Goal: Find contact information: Find contact information

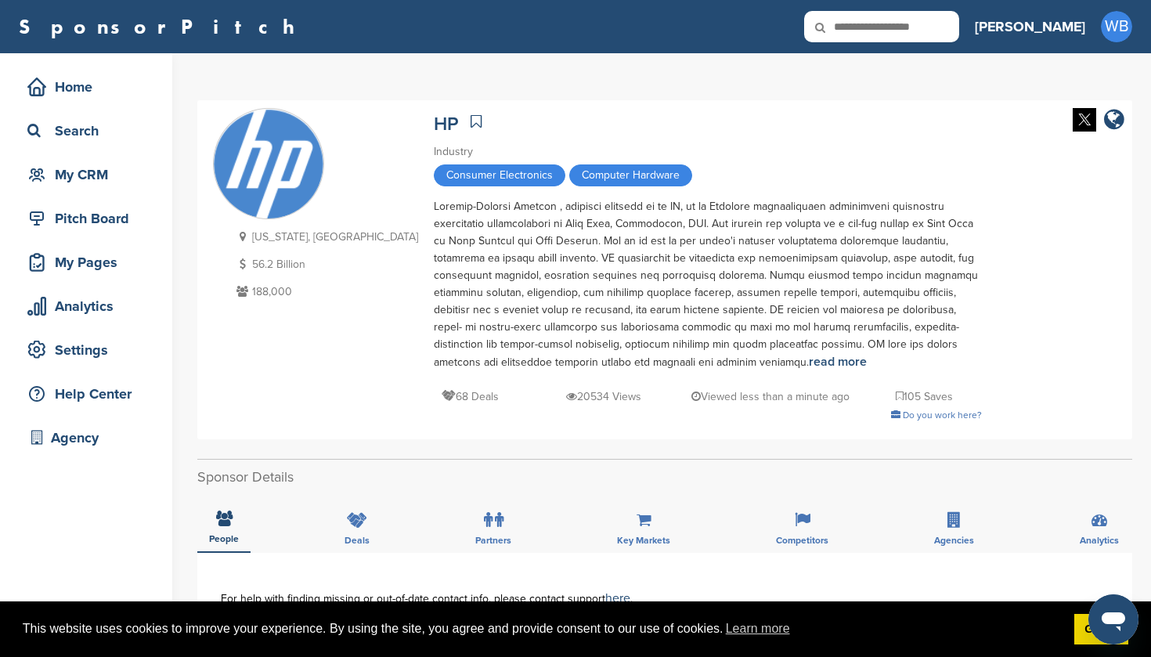
click at [858, 31] on icon at bounding box center [830, 27] width 53 height 33
click at [858, 27] on icon at bounding box center [830, 27] width 53 height 33
click at [858, 24] on icon at bounding box center [830, 27] width 53 height 33
click at [934, 27] on input "text" at bounding box center [881, 26] width 155 height 31
type input "******"
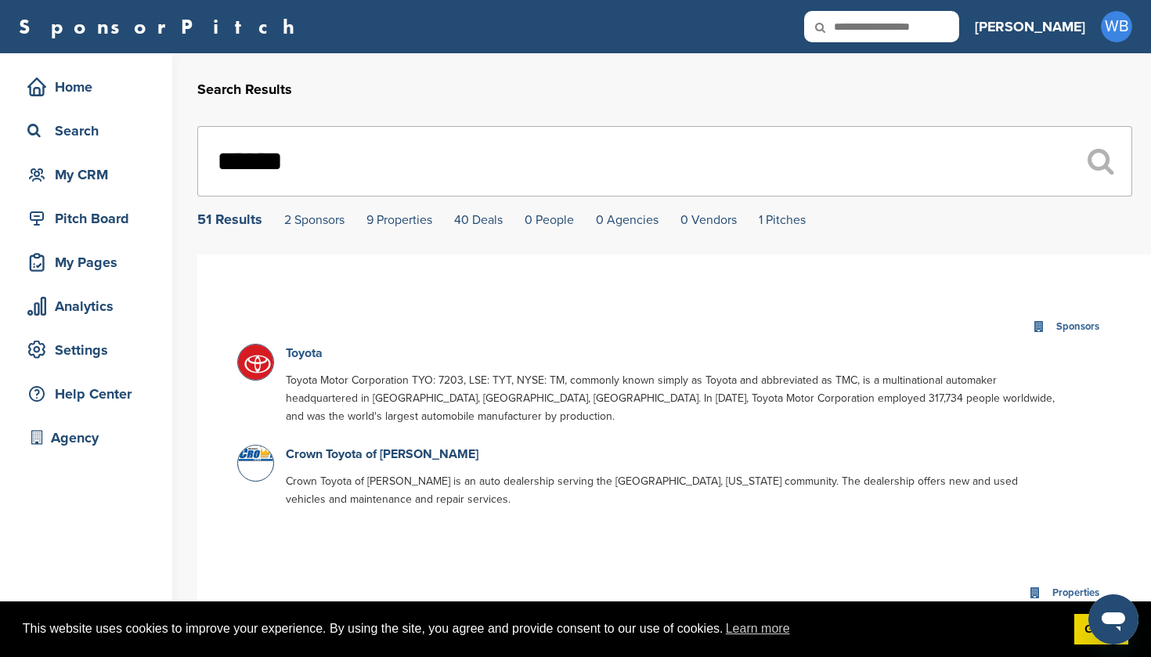
click at [304, 352] on link "Toyota" at bounding box center [304, 353] width 37 height 16
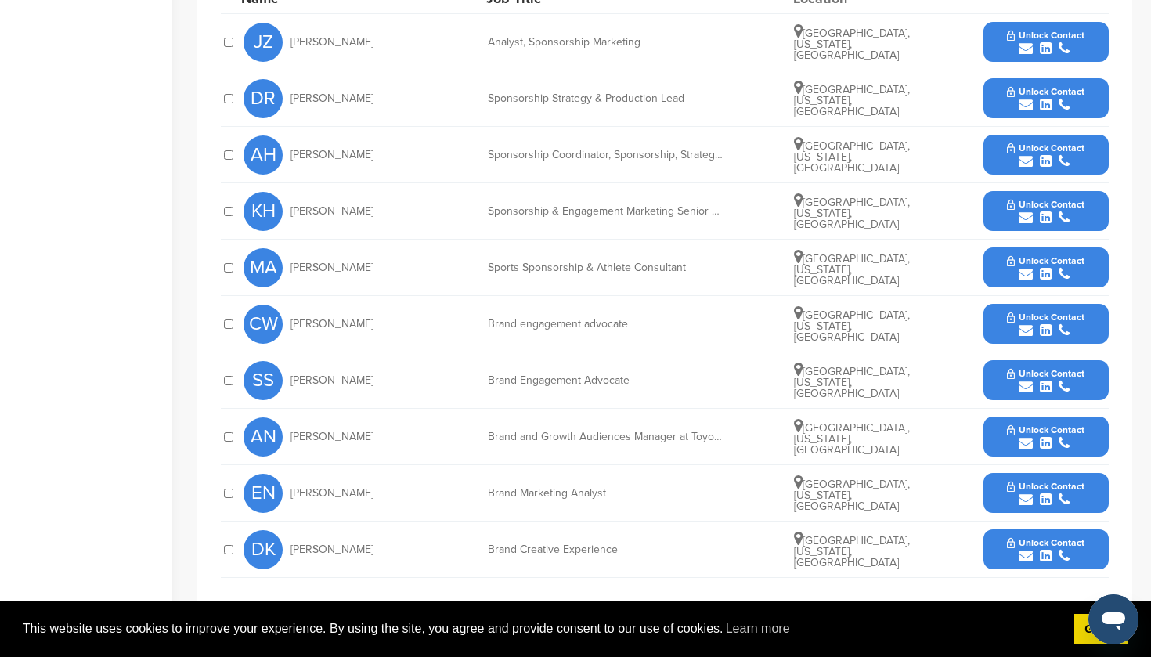
scroll to position [693, 0]
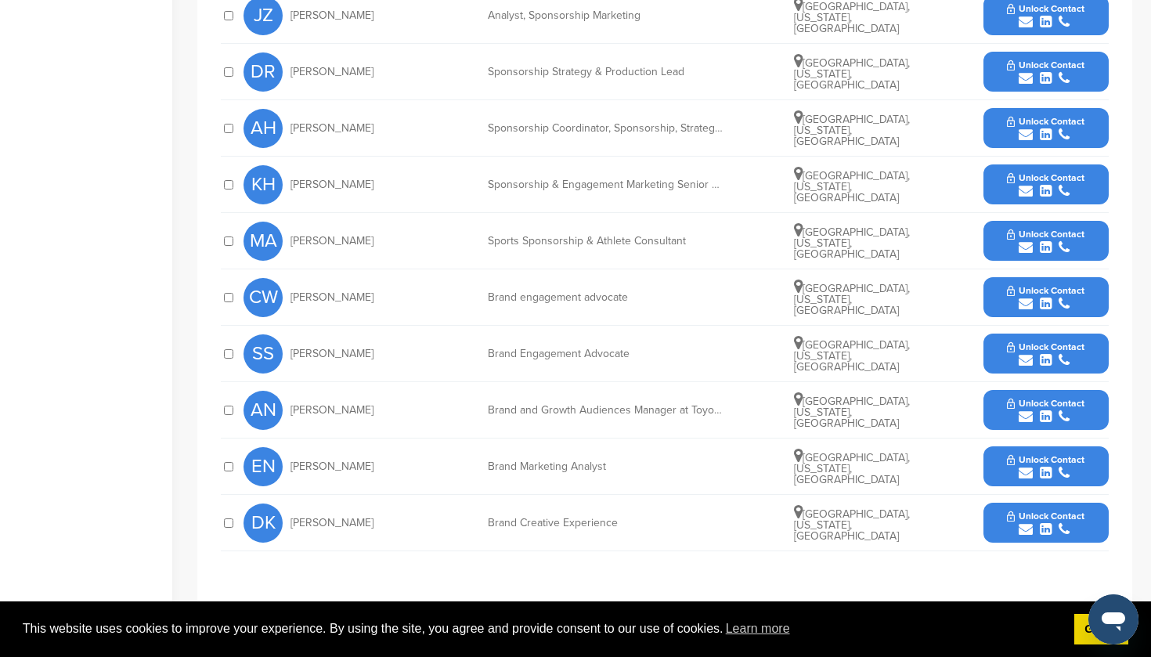
click at [1042, 405] on span "Unlock Contact" at bounding box center [1046, 403] width 78 height 11
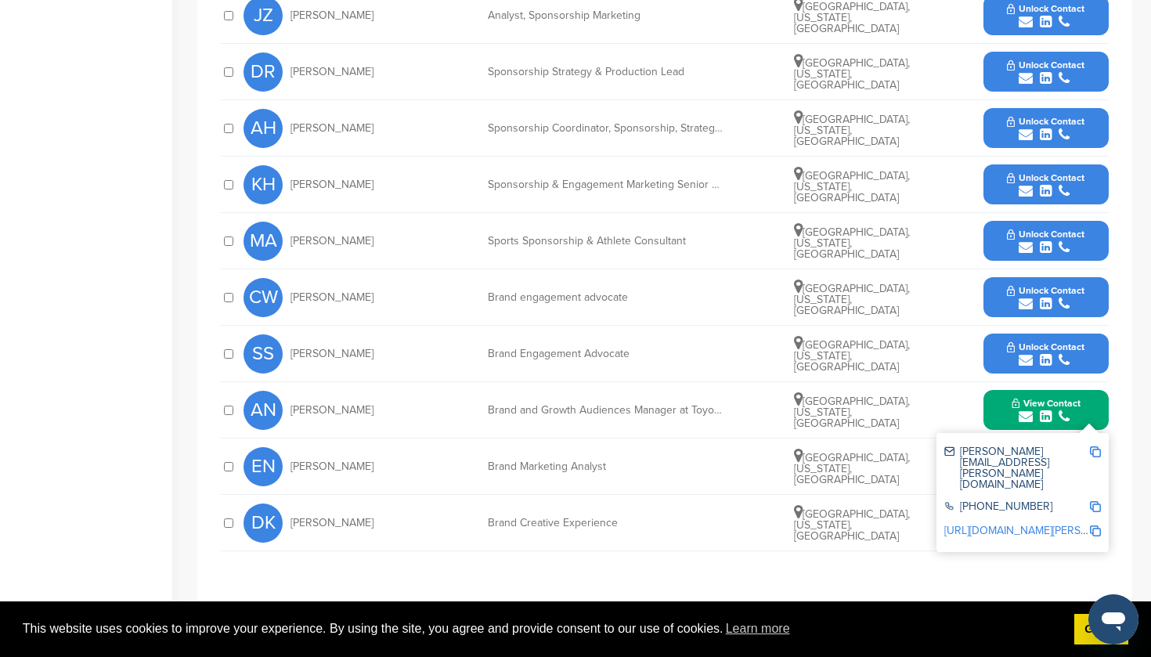
click at [1050, 114] on button "Unlock Contact" at bounding box center [1045, 128] width 115 height 47
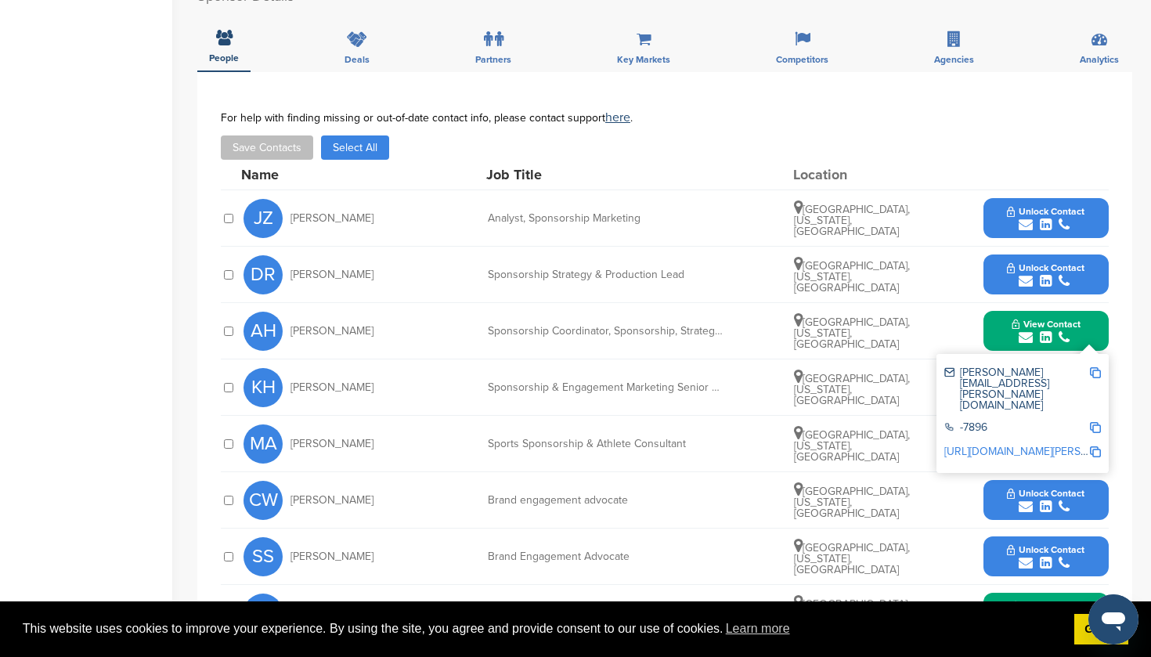
scroll to position [446, 0]
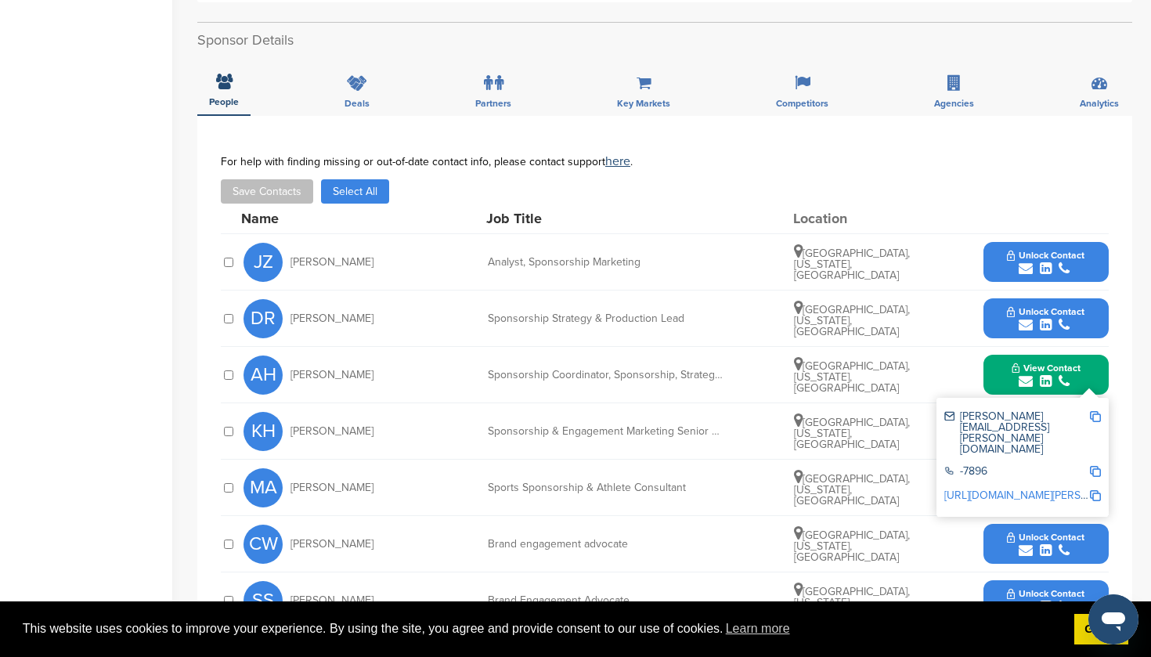
click at [1042, 255] on span "Unlock Contact" at bounding box center [1046, 255] width 78 height 11
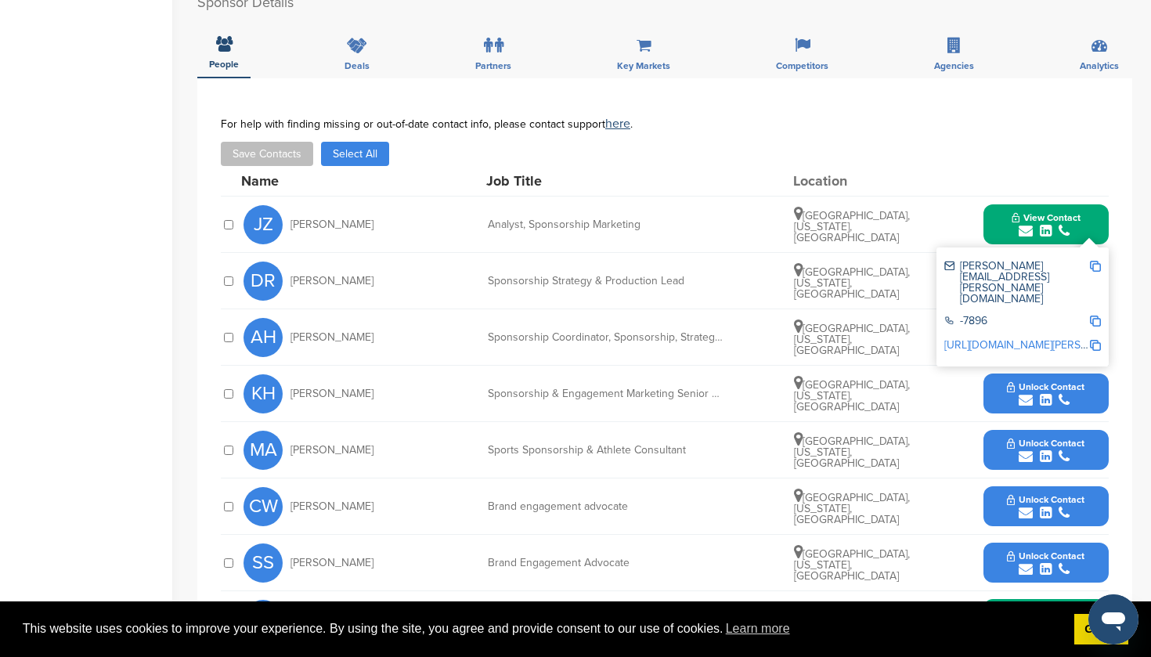
scroll to position [487, 0]
